Goal: Task Accomplishment & Management: Complete application form

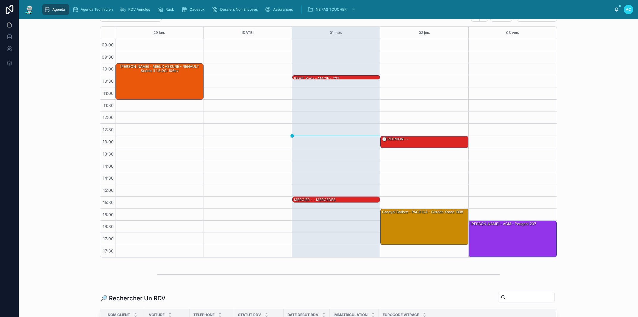
scroll to position [141, 0]
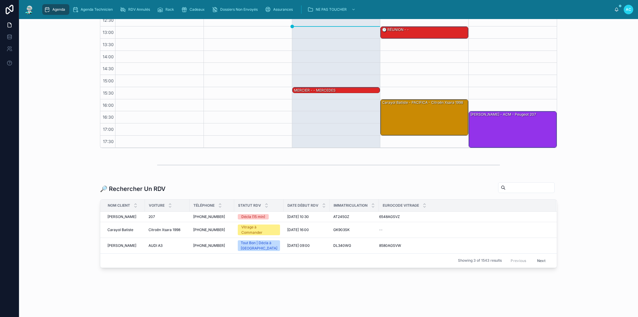
click at [515, 184] on input "text" at bounding box center [530, 188] width 49 height 8
paste input "**********"
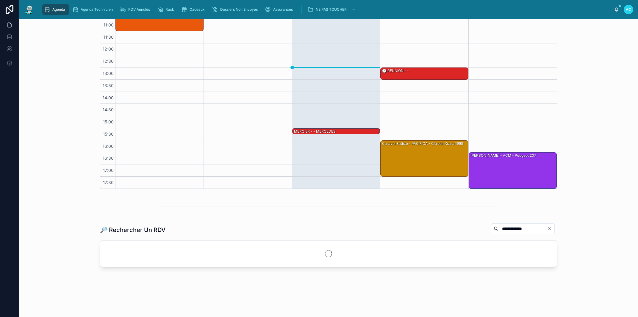
scroll to position [100, 0]
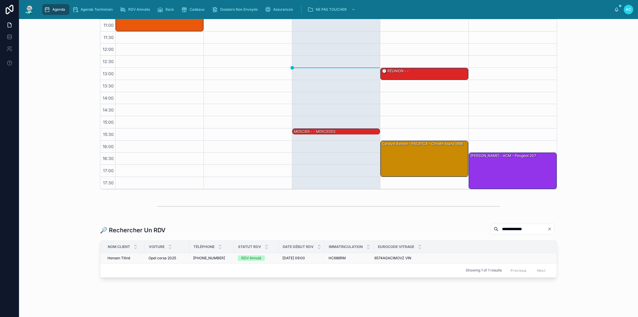
type input "**********"
click at [205, 258] on span "[PHONE_NUMBER]" at bounding box center [209, 258] width 32 height 5
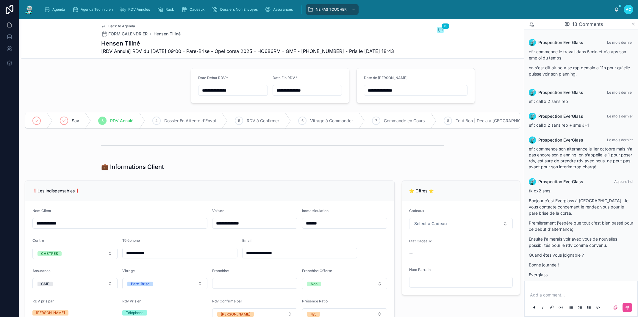
scroll to position [304, 0]
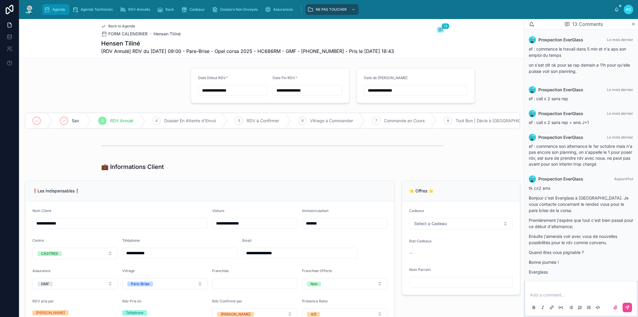
click at [62, 8] on span "Agenda" at bounding box center [58, 9] width 13 height 5
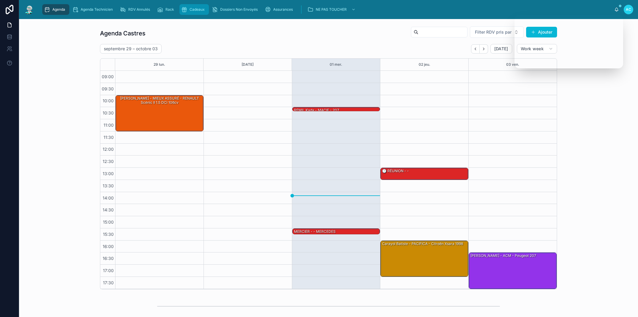
click at [188, 8] on div "Cadeaux" at bounding box center [194, 10] width 26 height 10
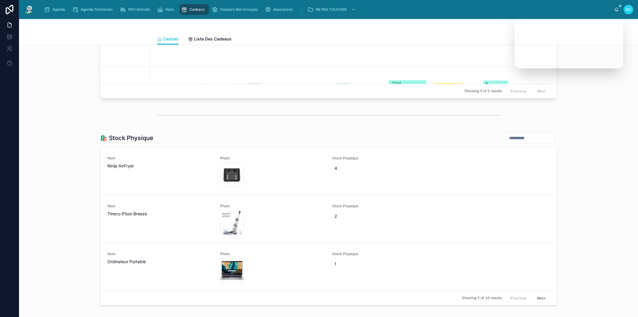
scroll to position [825, 0]
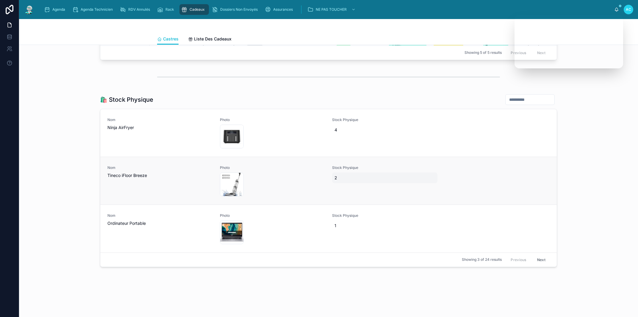
click at [341, 180] on span "2" at bounding box center [384, 178] width 101 height 6
drag, startPoint x: 338, startPoint y: 187, endPoint x: 327, endPoint y: 181, distance: 13.0
click at [333, 184] on input "*" at bounding box center [361, 186] width 56 height 8
type input "*"
click at [404, 184] on icon "submit" at bounding box center [404, 186] width 5 height 5
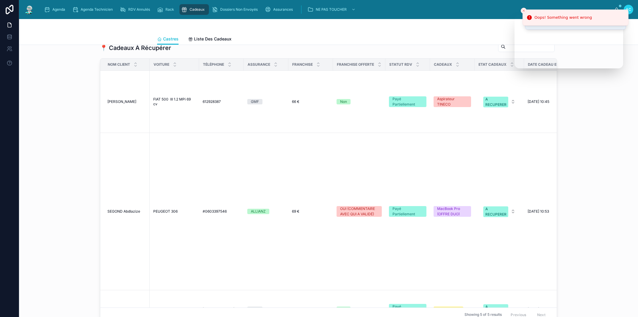
scroll to position [317, 0]
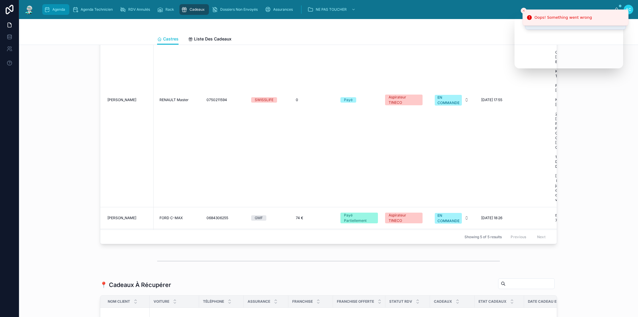
drag, startPoint x: 63, startPoint y: 10, endPoint x: 68, endPoint y: 0, distance: 11.5
click at [64, 10] on span "Agenda" at bounding box center [58, 9] width 13 height 5
